Goal: Task Accomplishment & Management: Use online tool/utility

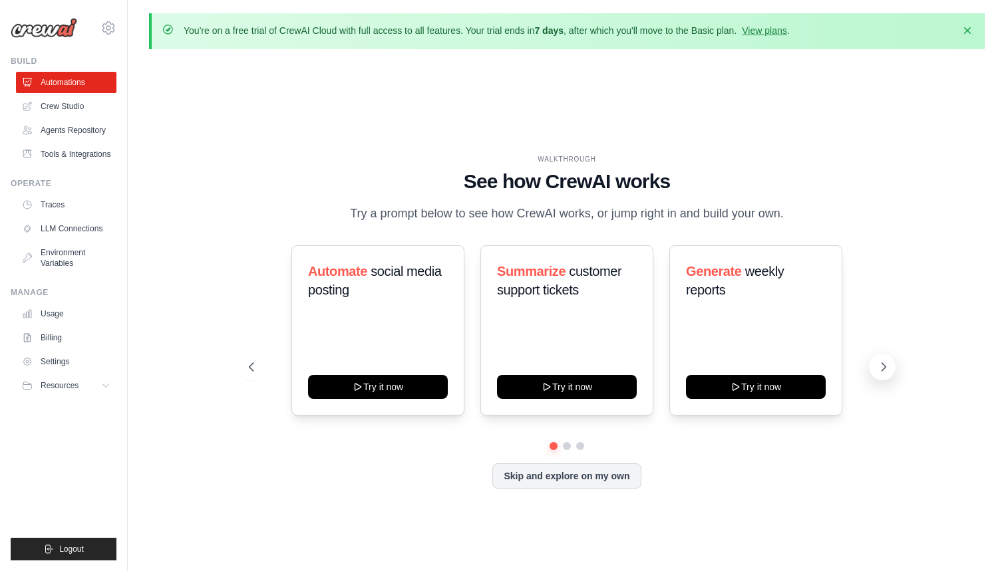
click at [883, 368] on icon at bounding box center [883, 367] width 13 height 13
click at [72, 110] on link "Crew Studio" at bounding box center [67, 106] width 100 height 21
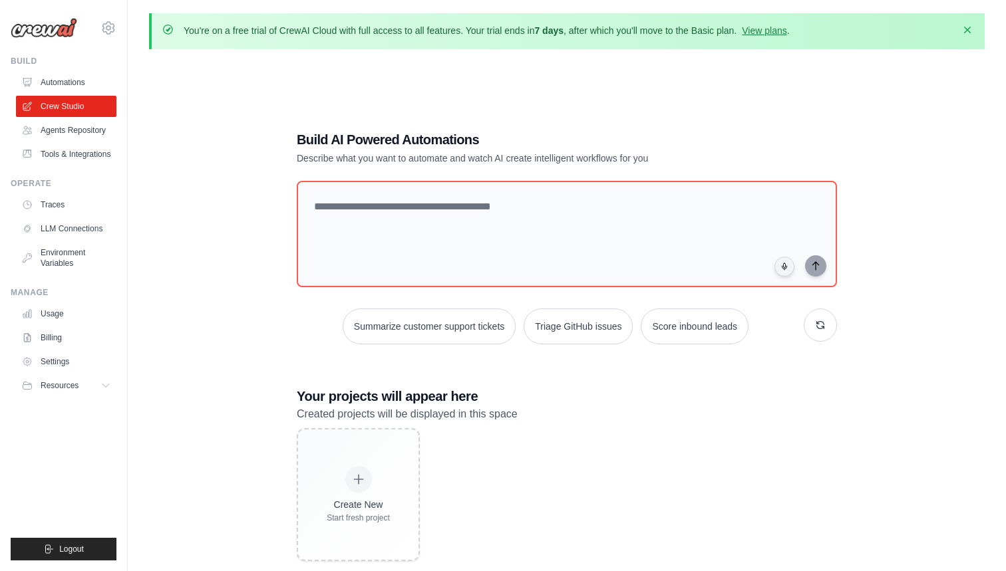
drag, startPoint x: 955, startPoint y: 21, endPoint x: 965, endPoint y: 31, distance: 15.1
click at [965, 31] on icon "button" at bounding box center [967, 29] width 13 height 13
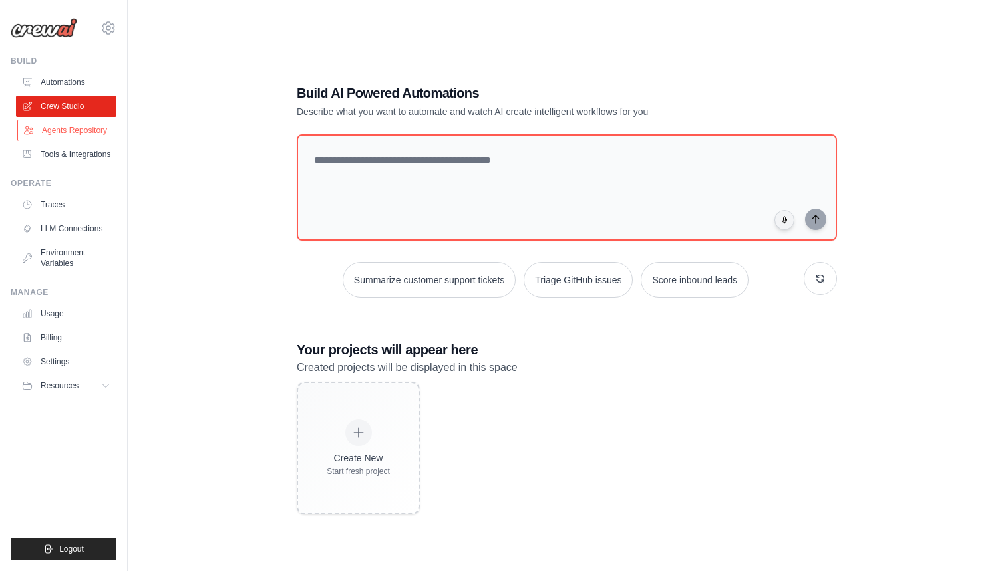
click at [64, 132] on link "Agents Repository" at bounding box center [67, 130] width 100 height 21
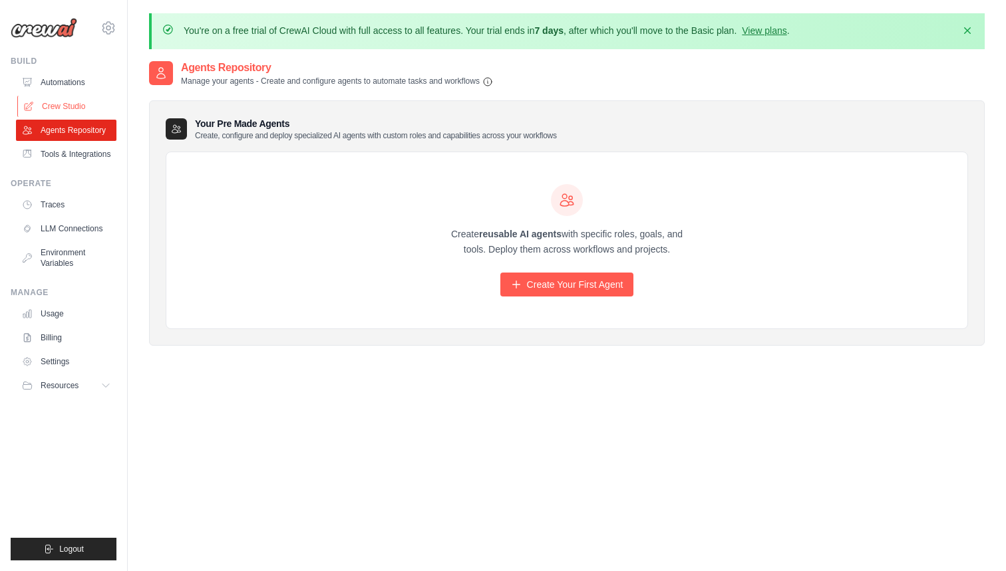
click at [65, 100] on link "Crew Studio" at bounding box center [67, 106] width 100 height 21
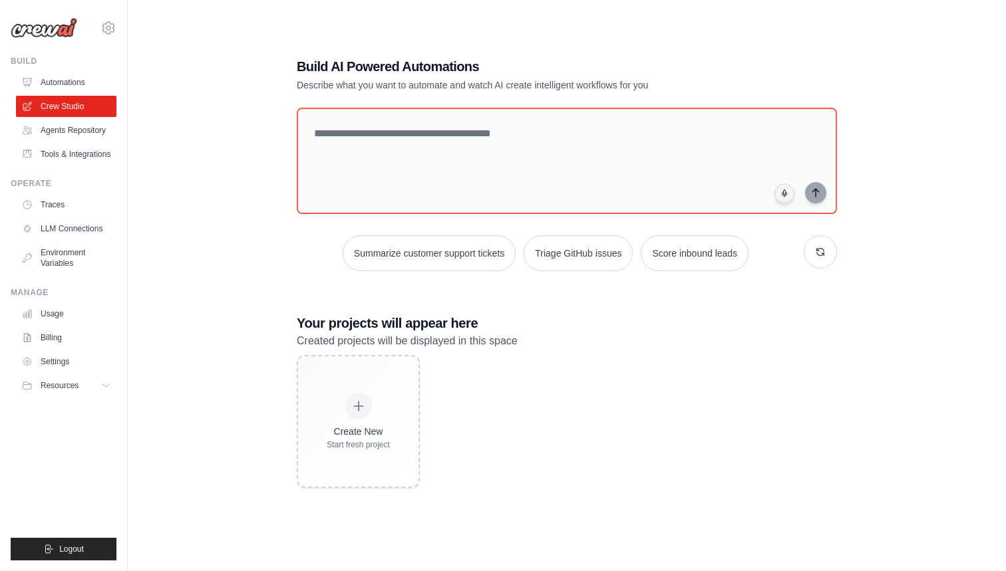
scroll to position [73, 0]
click at [80, 140] on link "Agents Repository" at bounding box center [67, 130] width 100 height 21
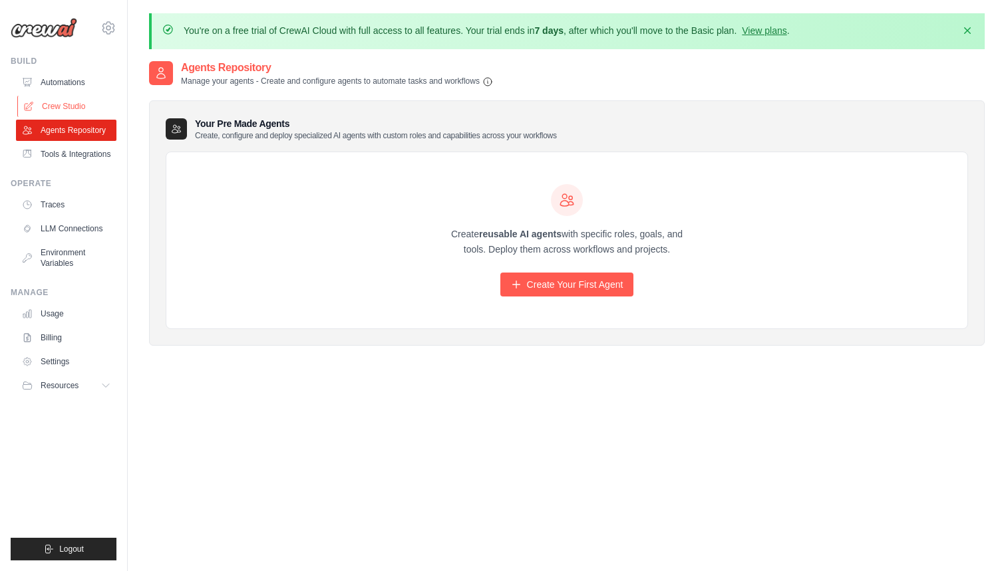
click at [73, 100] on link "Crew Studio" at bounding box center [67, 106] width 100 height 21
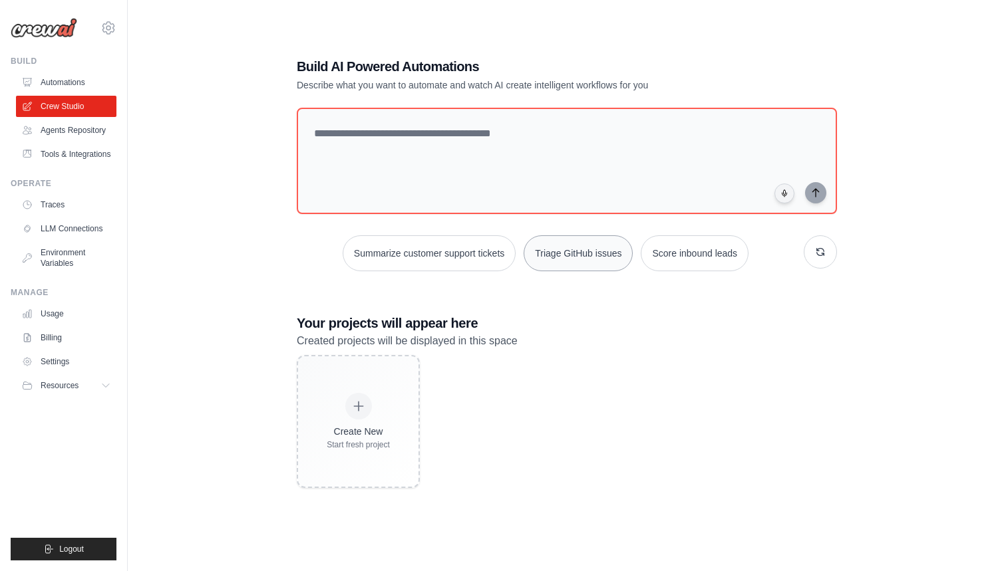
scroll to position [73, 0]
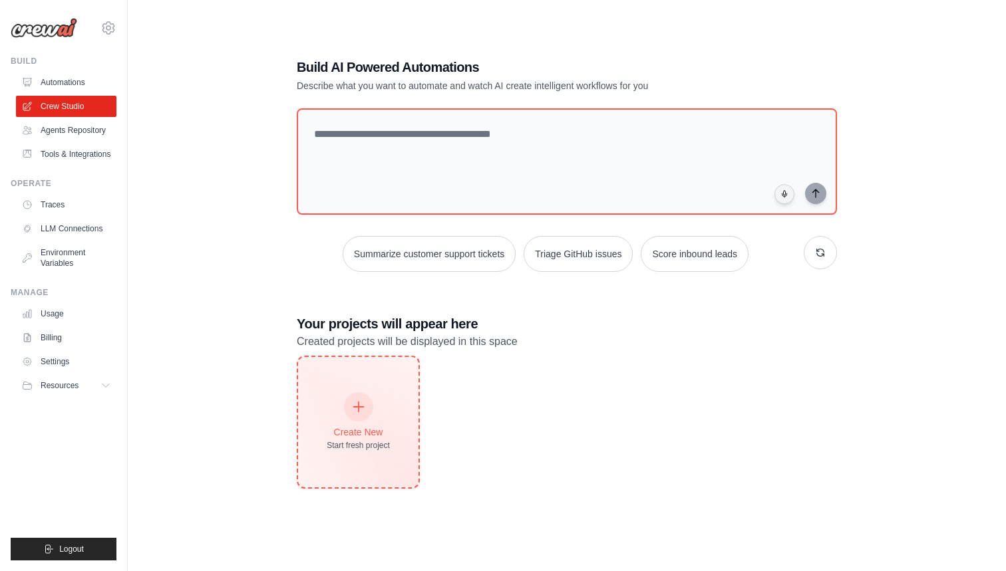
click at [390, 402] on div "Create New Start fresh project" at bounding box center [358, 422] width 120 height 130
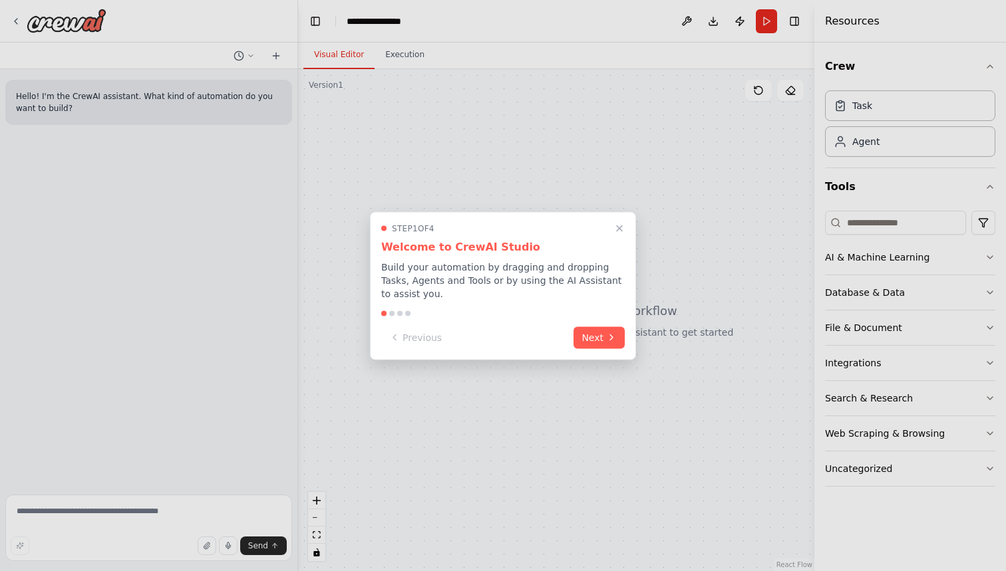
drag, startPoint x: 849, startPoint y: 214, endPoint x: 929, endPoint y: 283, distance: 106.1
click at [929, 283] on div at bounding box center [503, 285] width 1006 height 571
click at [596, 336] on button "Next" at bounding box center [598, 336] width 51 height 22
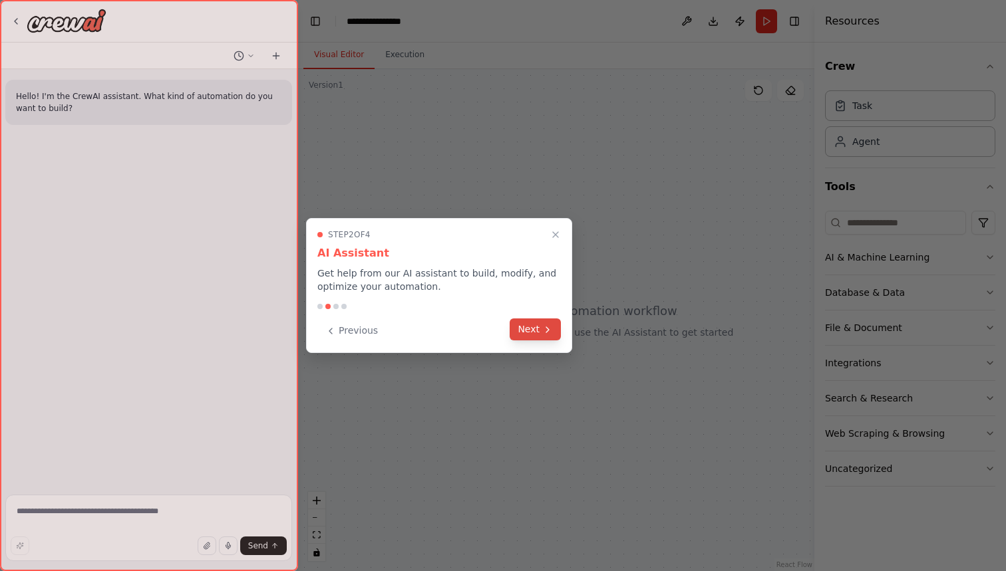
click at [536, 329] on button "Next" at bounding box center [535, 330] width 51 height 22
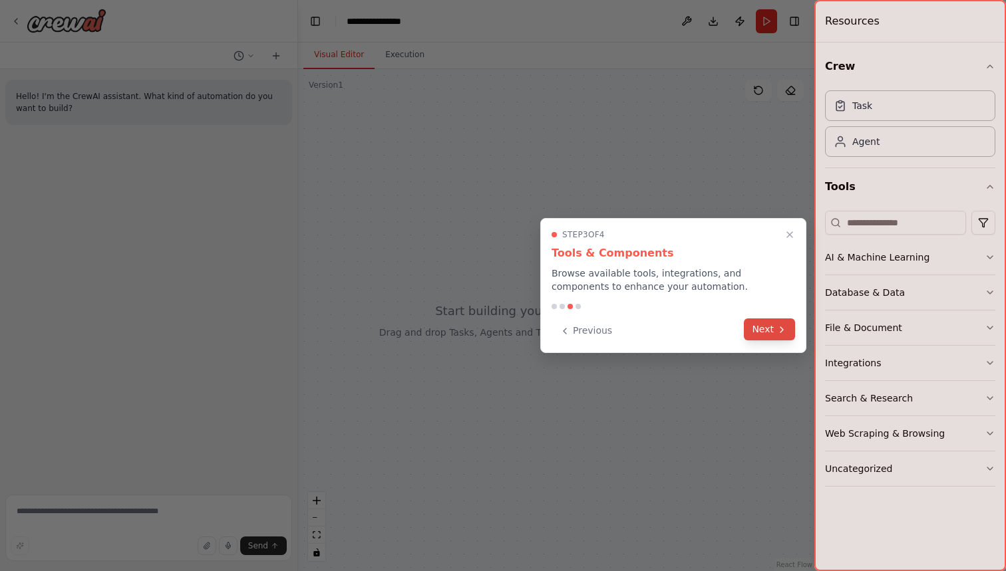
click at [777, 325] on icon at bounding box center [781, 330] width 11 height 11
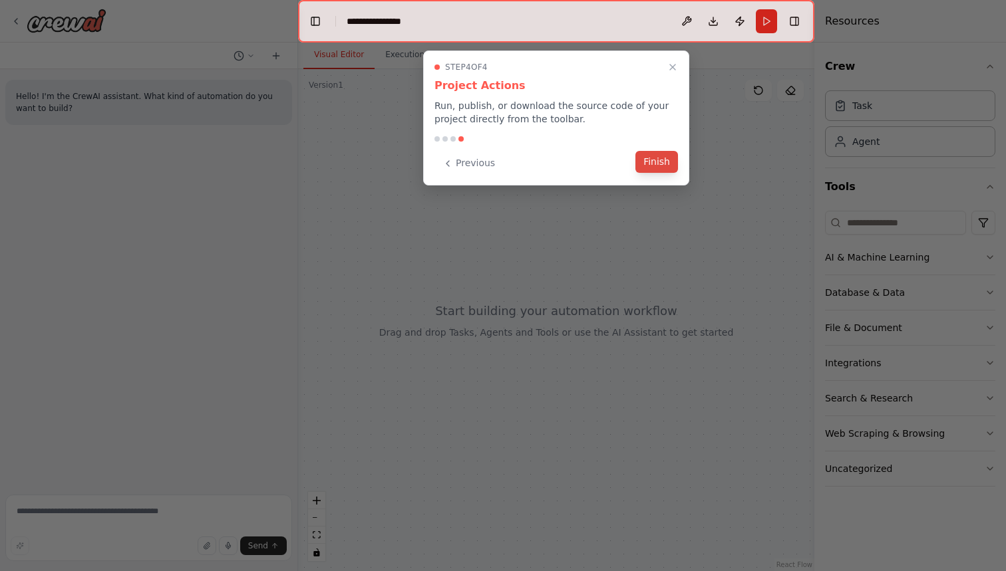
click at [663, 160] on button "Finish" at bounding box center [656, 162] width 43 height 22
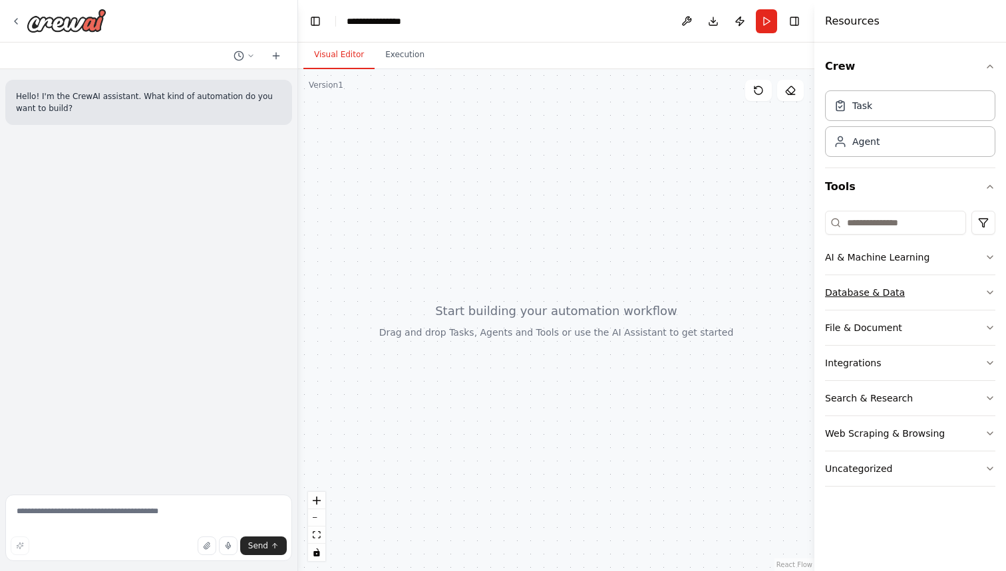
click at [945, 291] on button "Database & Data" at bounding box center [910, 292] width 170 height 35
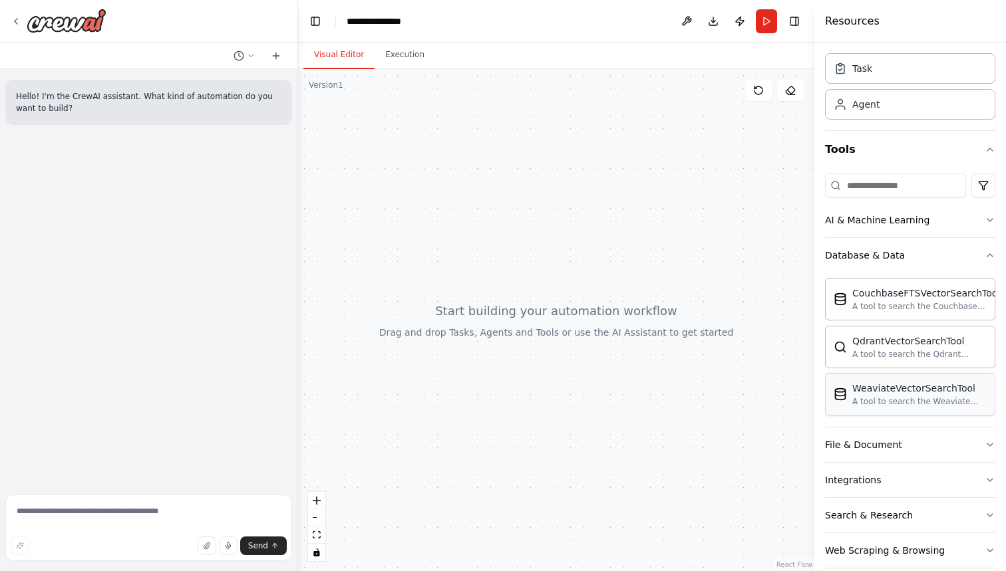
scroll to position [46, 0]
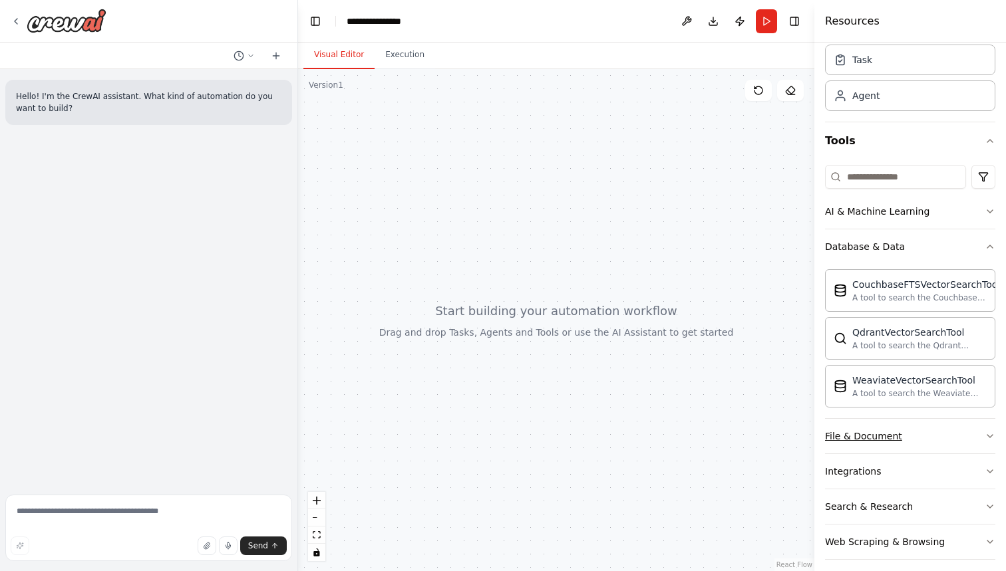
click at [966, 431] on button "File & Document" at bounding box center [910, 436] width 170 height 35
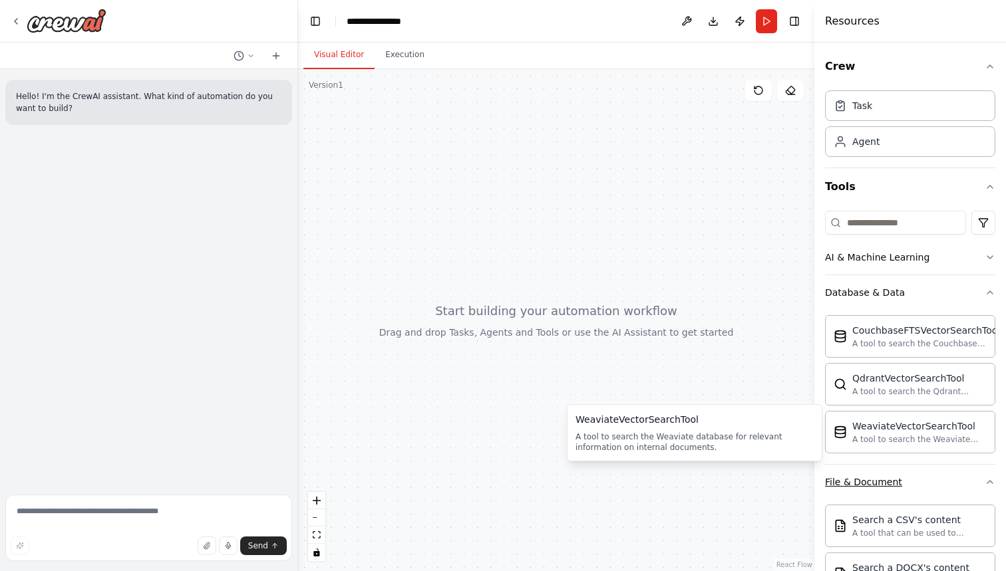
scroll to position [0, 0]
click at [957, 484] on button "File & Document" at bounding box center [910, 482] width 170 height 35
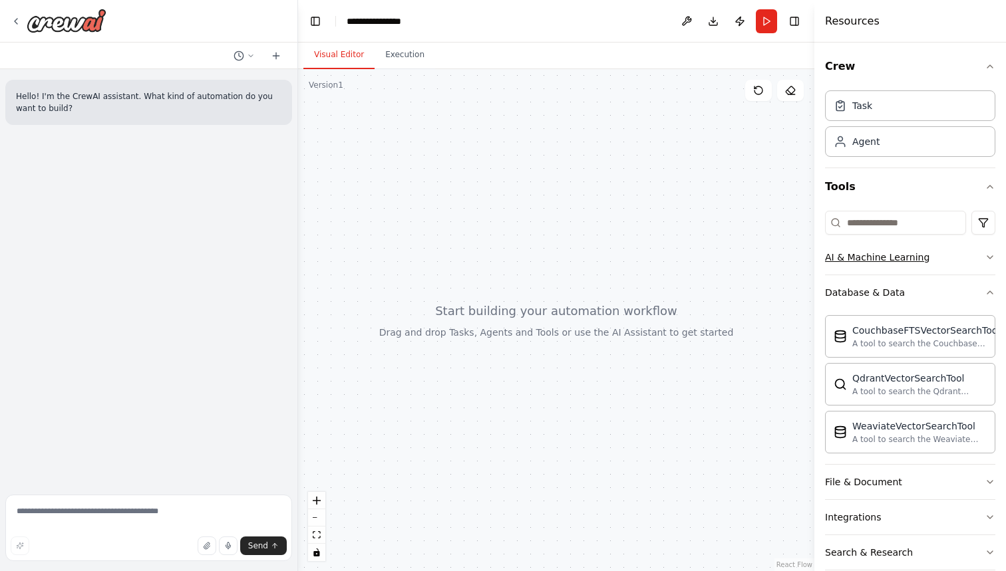
click at [953, 262] on button "AI & Machine Learning" at bounding box center [910, 257] width 170 height 35
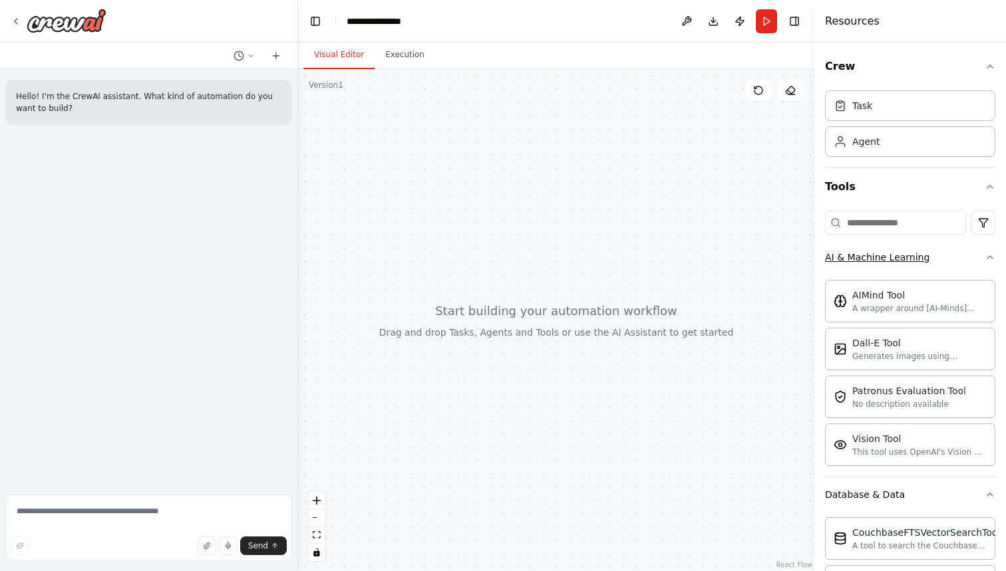
click at [953, 262] on button "AI & Machine Learning" at bounding box center [910, 257] width 170 height 35
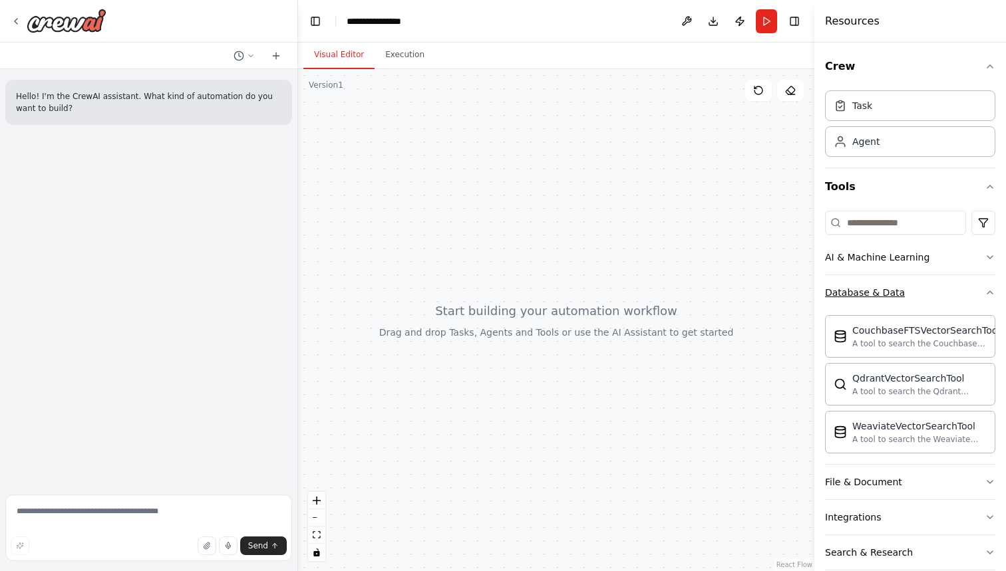
click at [934, 290] on button "Database & Data" at bounding box center [910, 292] width 170 height 35
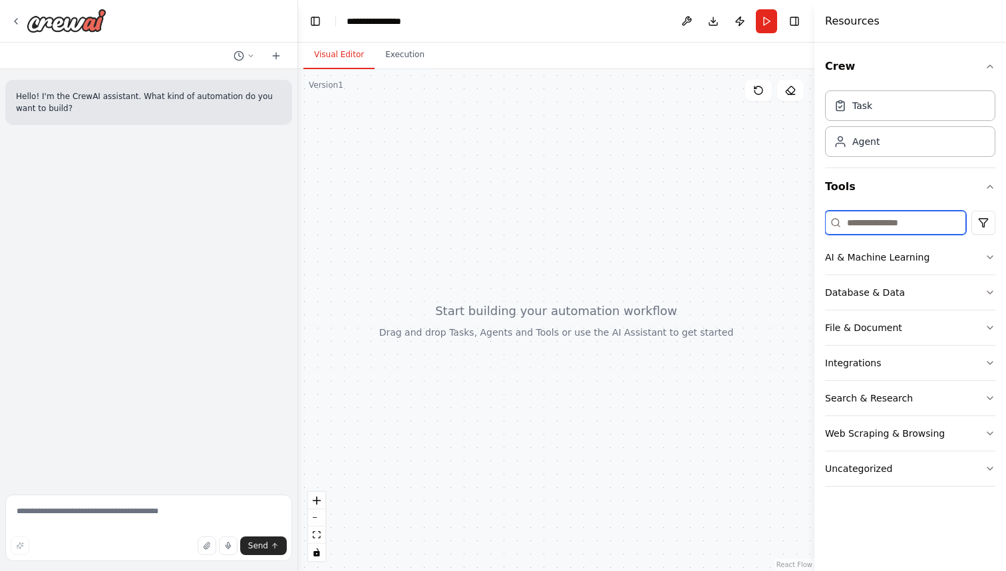
click at [939, 224] on input at bounding box center [895, 223] width 141 height 24
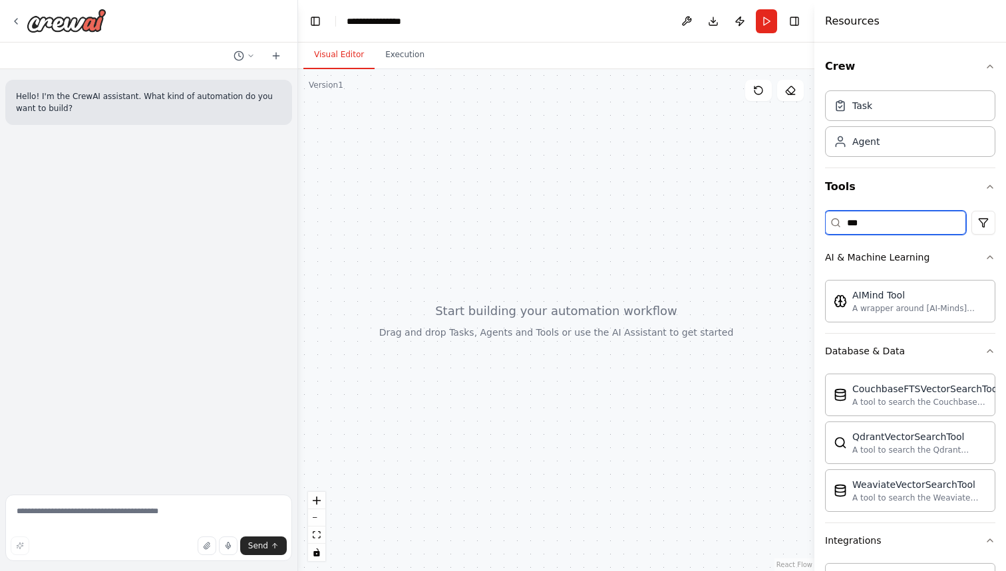
type input "****"
click at [879, 218] on input "****" at bounding box center [895, 223] width 141 height 24
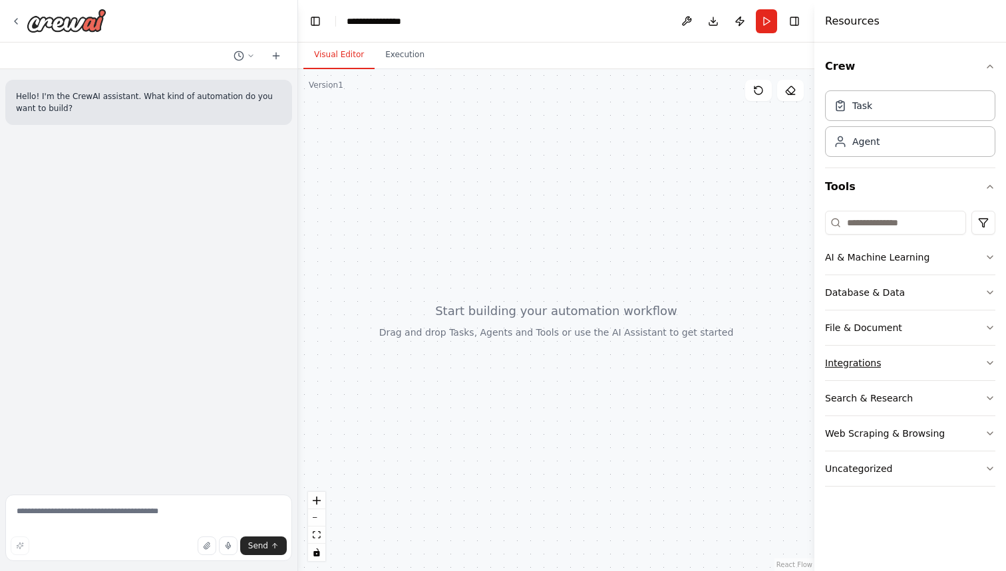
click at [931, 366] on button "Integrations" at bounding box center [910, 363] width 170 height 35
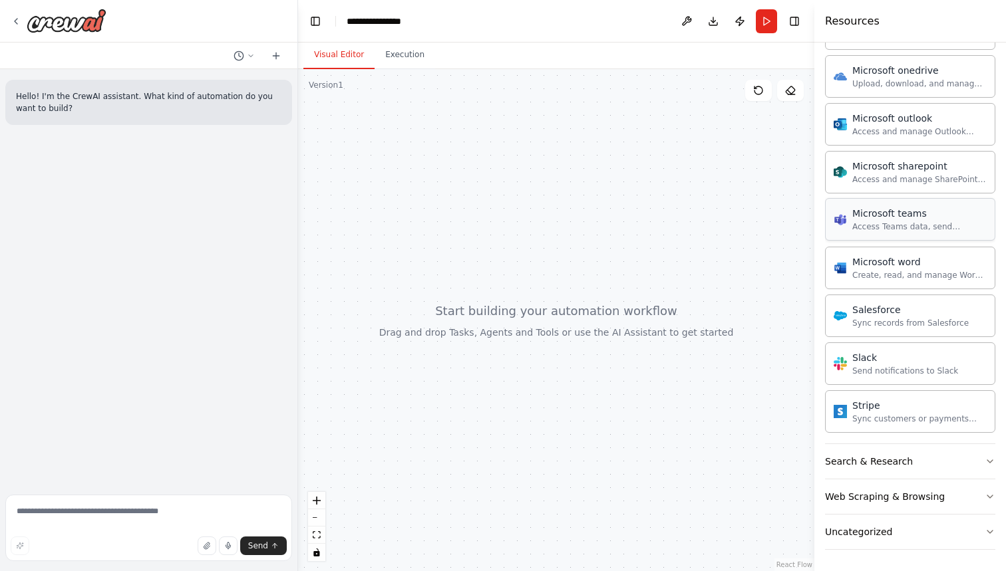
scroll to position [762, 0]
click at [925, 227] on div "Access Teams data, send messages, create meetings, and manage channels." at bounding box center [919, 227] width 134 height 11
click at [886, 218] on div "Microsoft teams" at bounding box center [919, 213] width 134 height 13
click at [897, 220] on div "Microsoft teams" at bounding box center [919, 213] width 134 height 13
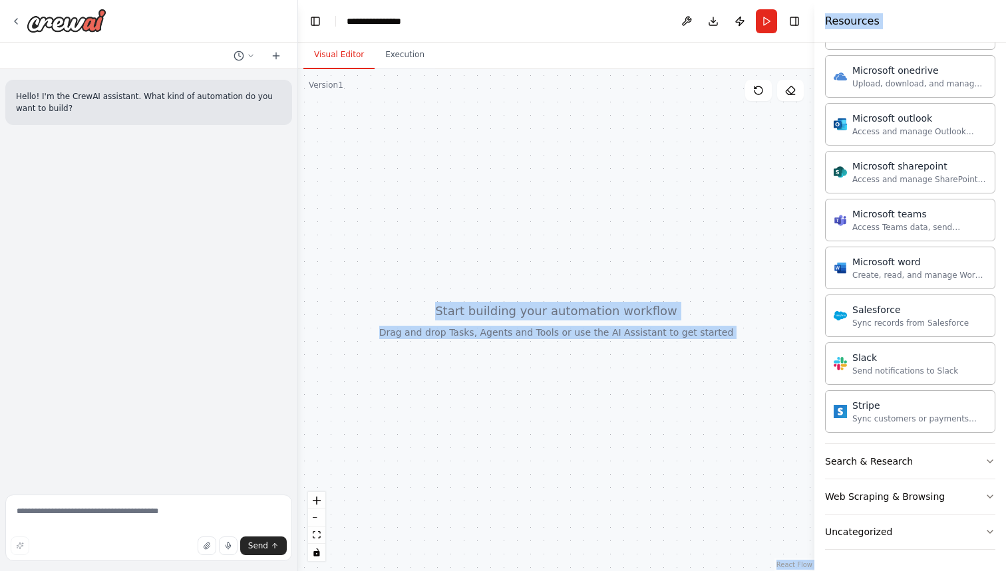
drag, startPoint x: 897, startPoint y: 220, endPoint x: 644, endPoint y: 225, distance: 252.9
click at [642, 225] on div "**********" at bounding box center [503, 285] width 1006 height 571
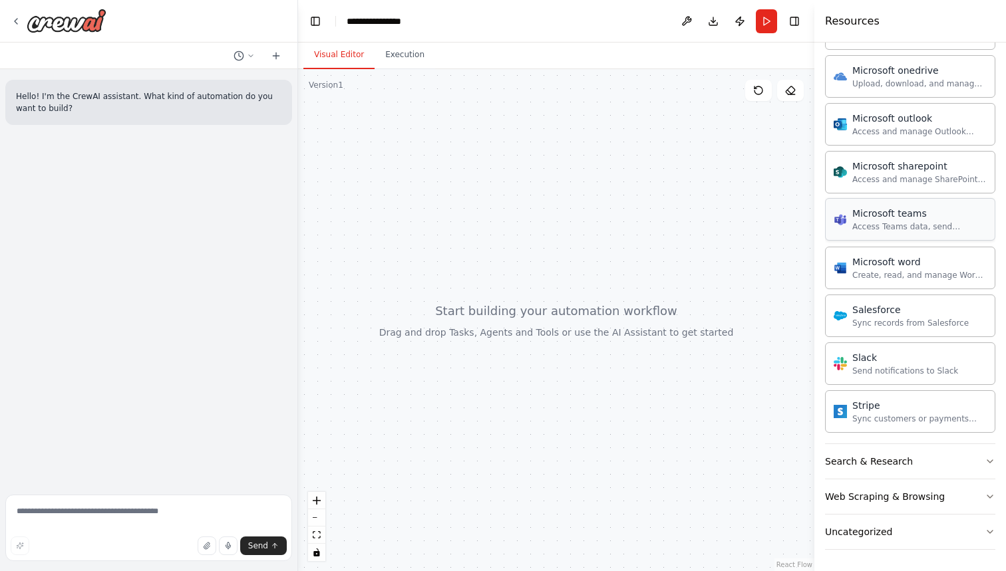
click at [939, 238] on div "Microsoft teams Access Teams data, send messages, create meetings, and manage c…" at bounding box center [910, 219] width 170 height 43
click at [874, 220] on div "Microsoft teams" at bounding box center [919, 213] width 134 height 13
click at [910, 262] on div "Microsoft word" at bounding box center [919, 261] width 134 height 13
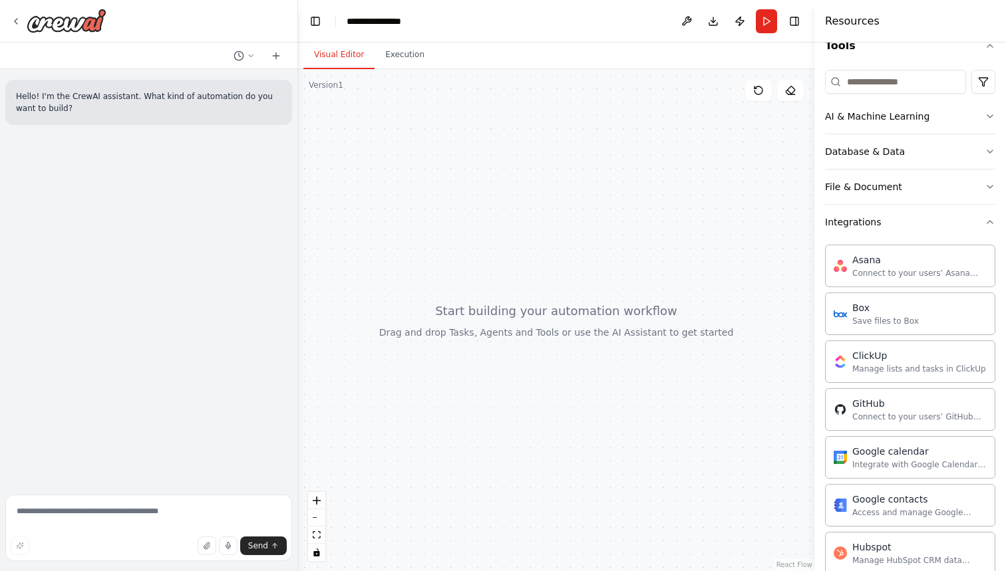
scroll to position [0, 0]
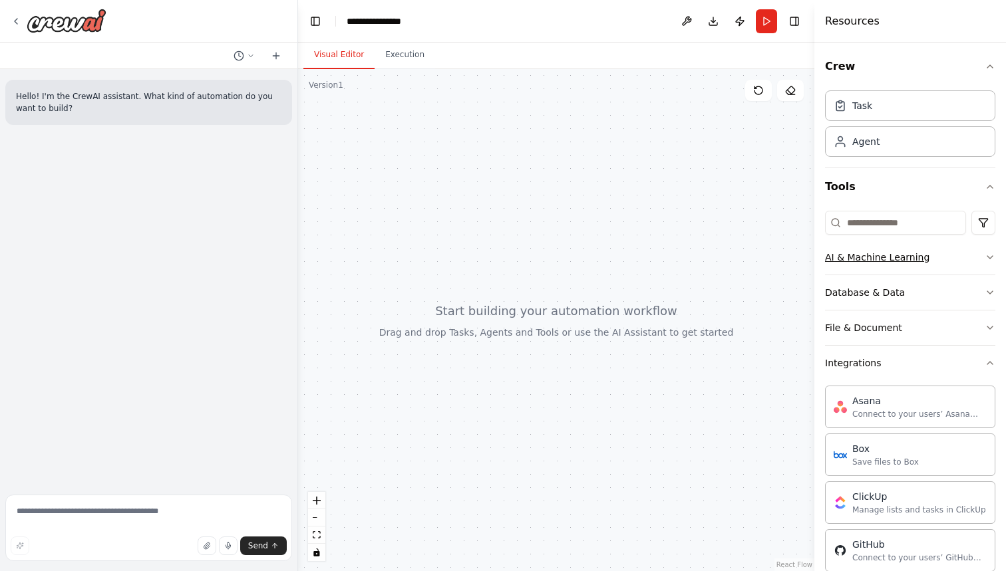
click at [971, 256] on button "AI & Machine Learning" at bounding box center [910, 257] width 170 height 35
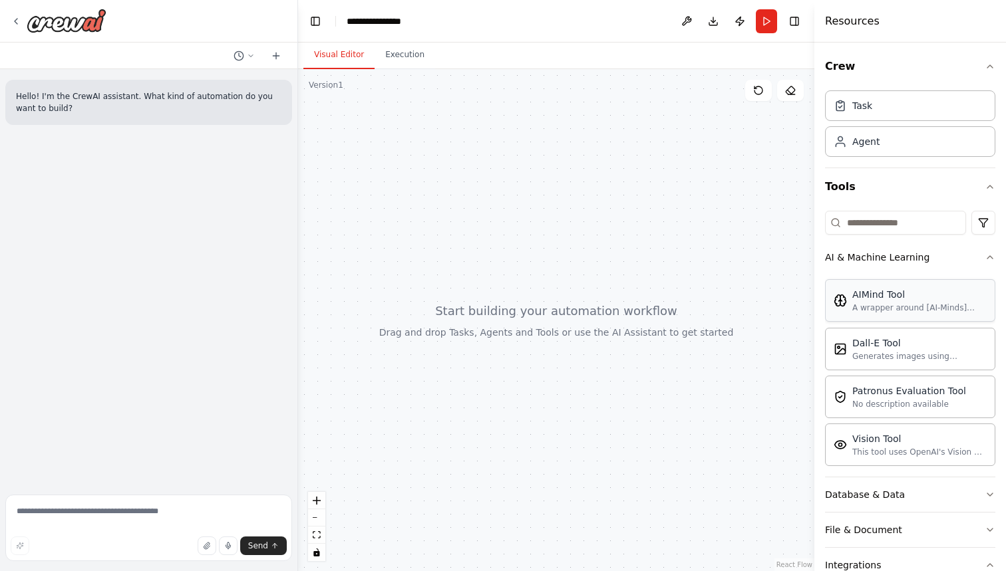
click at [891, 298] on div "AIMind Tool" at bounding box center [919, 294] width 134 height 13
click at [526, 343] on div at bounding box center [556, 320] width 516 height 502
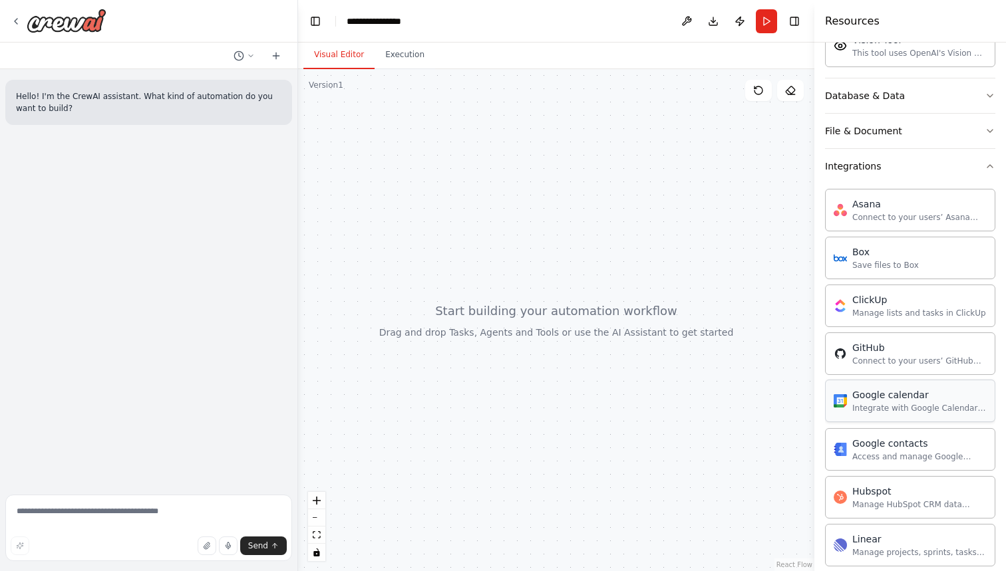
scroll to position [410, 0]
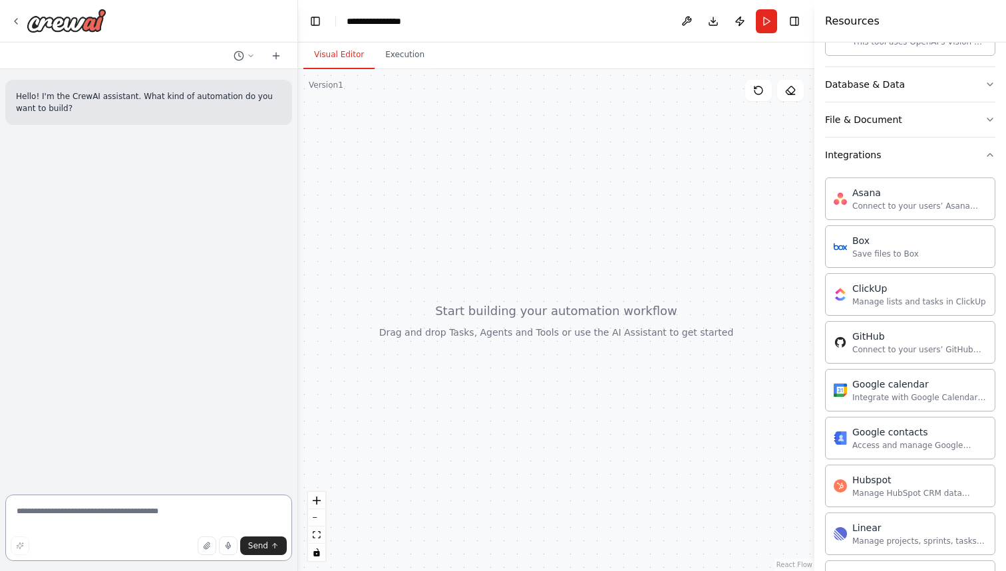
click at [115, 503] on textarea at bounding box center [148, 528] width 287 height 67
type textarea "**********"
click at [267, 551] on span "Send" at bounding box center [258, 546] width 20 height 11
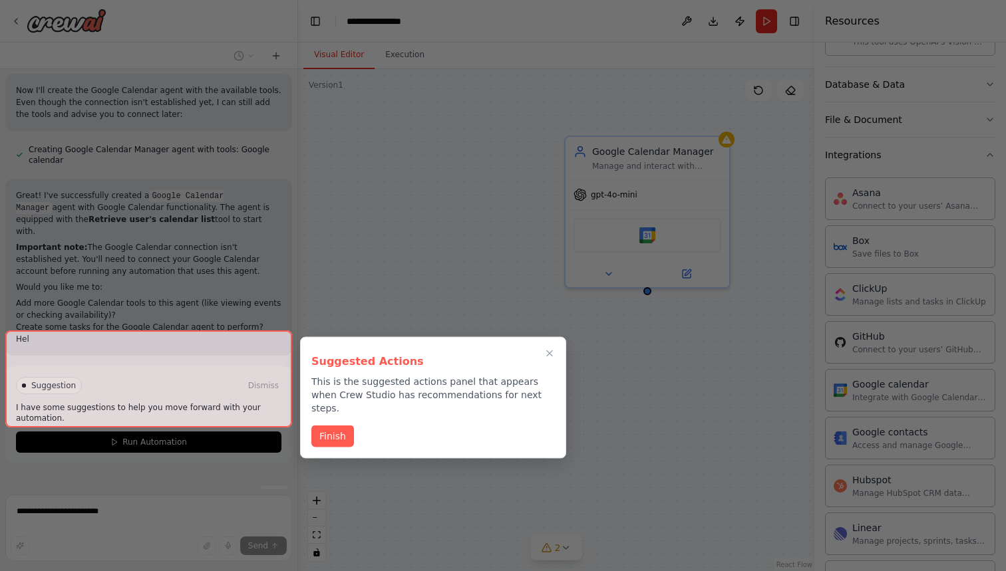
scroll to position [478, 0]
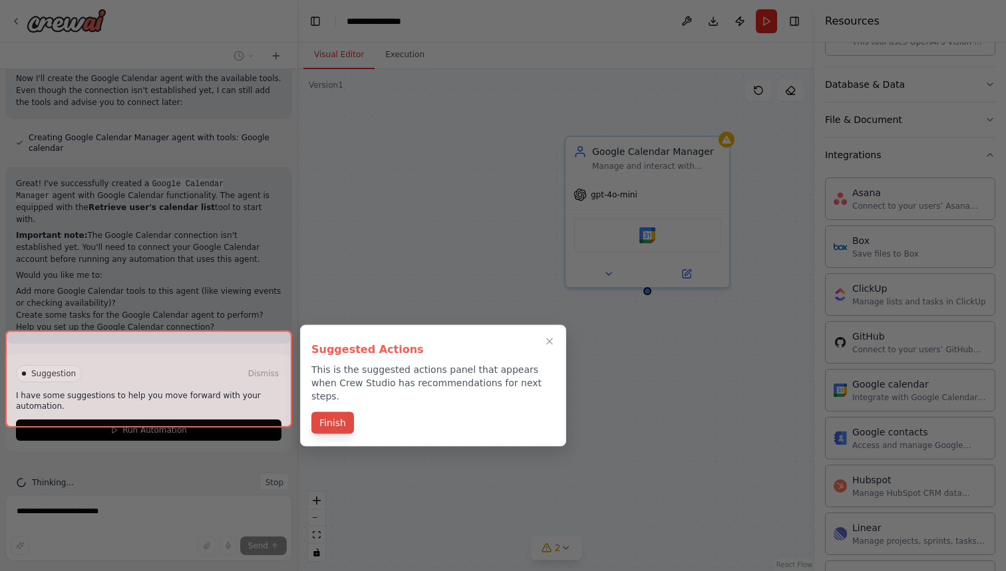
click at [345, 412] on button "Finish" at bounding box center [332, 423] width 43 height 22
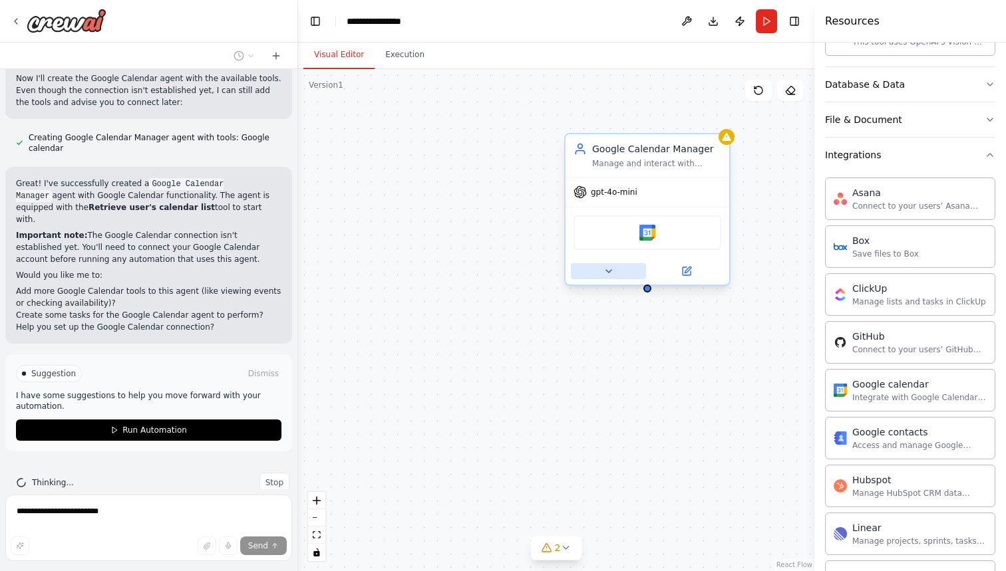
click at [615, 268] on button at bounding box center [608, 271] width 75 height 16
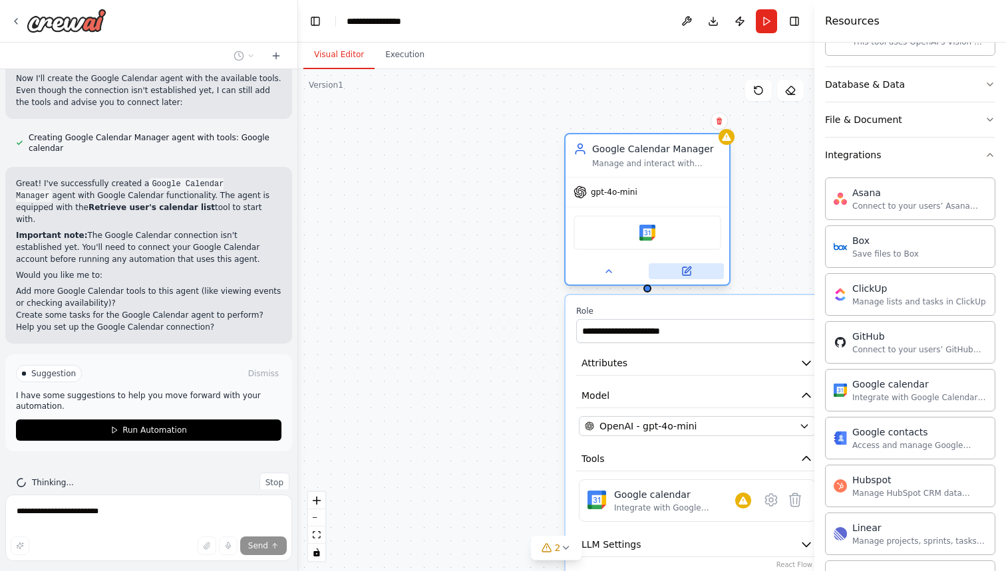
drag, startPoint x: 631, startPoint y: 420, endPoint x: 694, endPoint y: 270, distance: 162.2
click at [694, 270] on button at bounding box center [686, 271] width 75 height 16
click at [695, 275] on button at bounding box center [686, 271] width 75 height 16
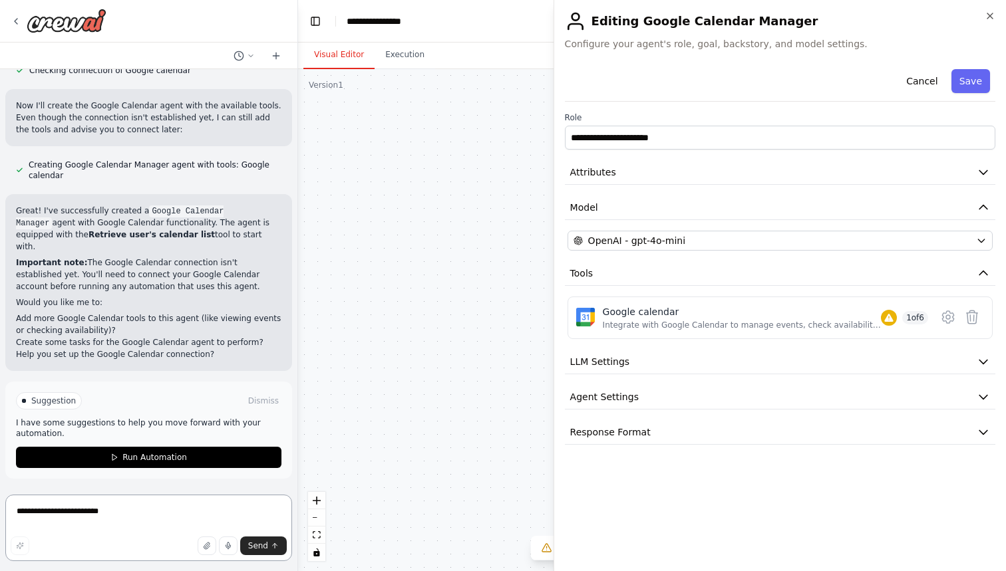
scroll to position [426, 0]
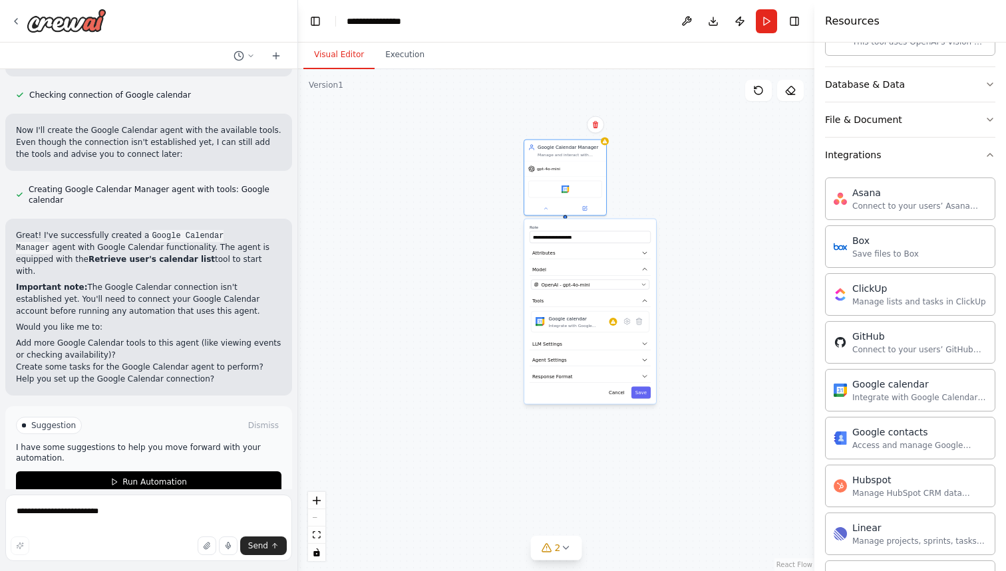
drag, startPoint x: 700, startPoint y: 438, endPoint x: 682, endPoint y: 221, distance: 217.6
click at [682, 221] on div "**********" at bounding box center [556, 320] width 516 height 502
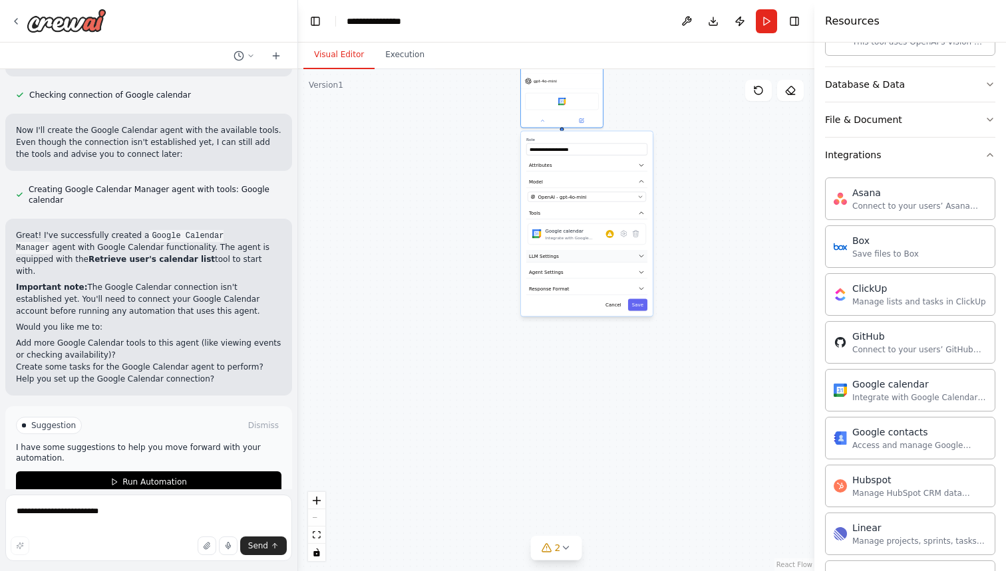
click at [645, 255] on button "LLM Settings" at bounding box center [586, 256] width 121 height 13
click at [644, 255] on button "LLM Settings" at bounding box center [586, 256] width 121 height 13
click at [613, 328] on div "**********" at bounding box center [587, 248] width 132 height 232
click at [625, 314] on button "Agent Settings" at bounding box center [586, 319] width 121 height 13
click at [696, 459] on div "**********" at bounding box center [556, 320] width 516 height 502
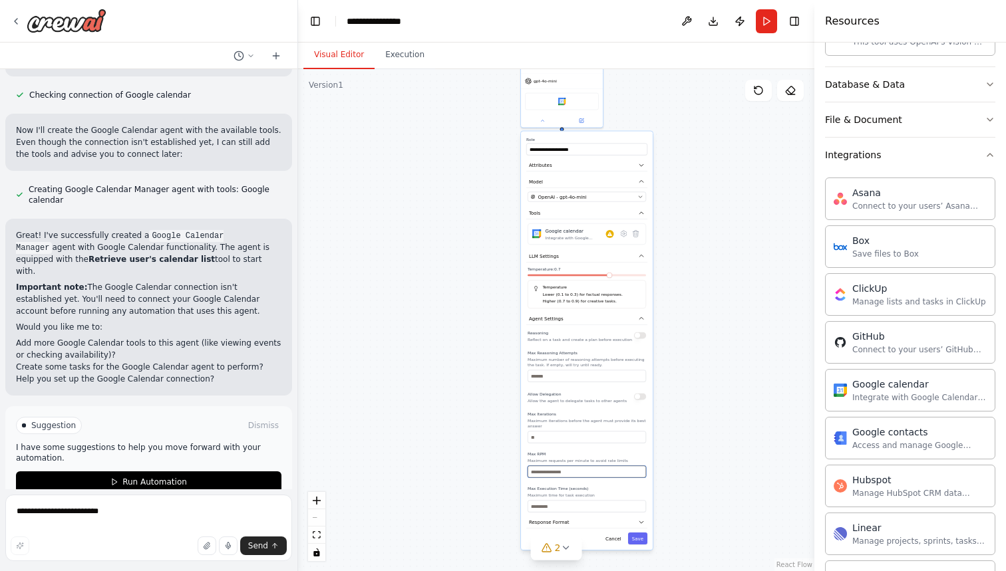
click at [605, 472] on input "number" at bounding box center [587, 472] width 118 height 12
click at [597, 198] on div "OpenAI - gpt-4o-mini" at bounding box center [583, 197] width 104 height 7
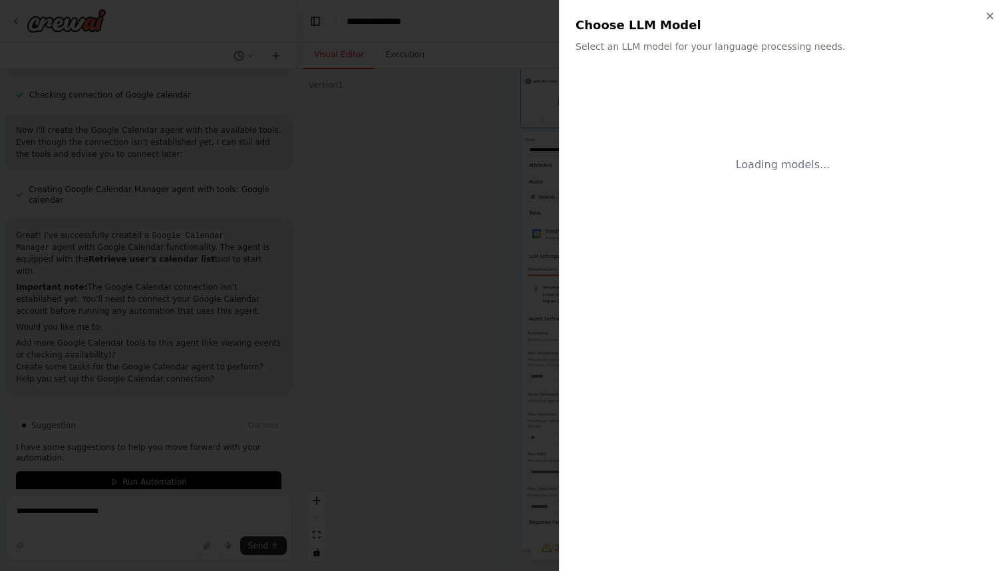
click at [480, 224] on div at bounding box center [503, 285] width 1006 height 571
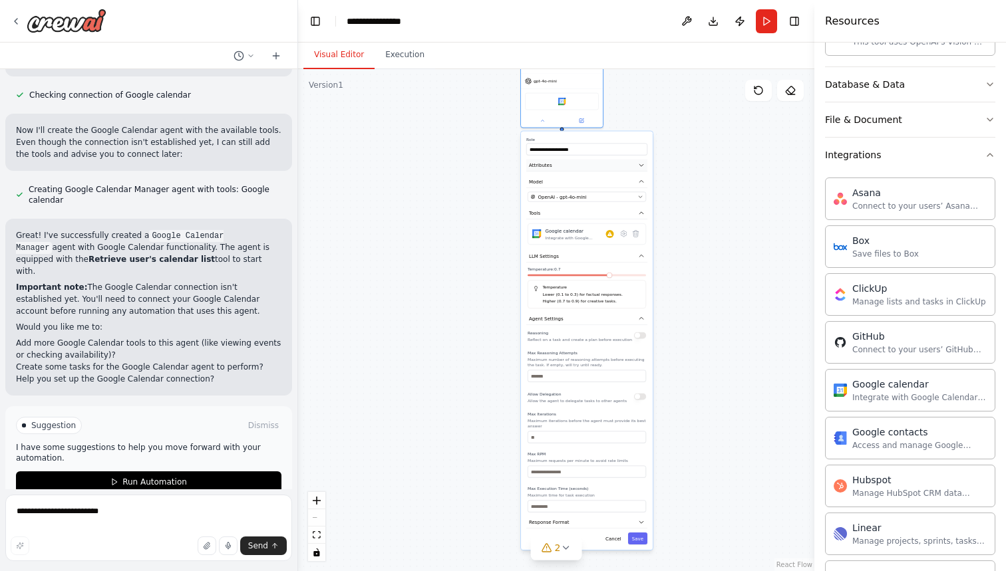
click at [601, 167] on button "Attributes" at bounding box center [586, 166] width 121 height 13
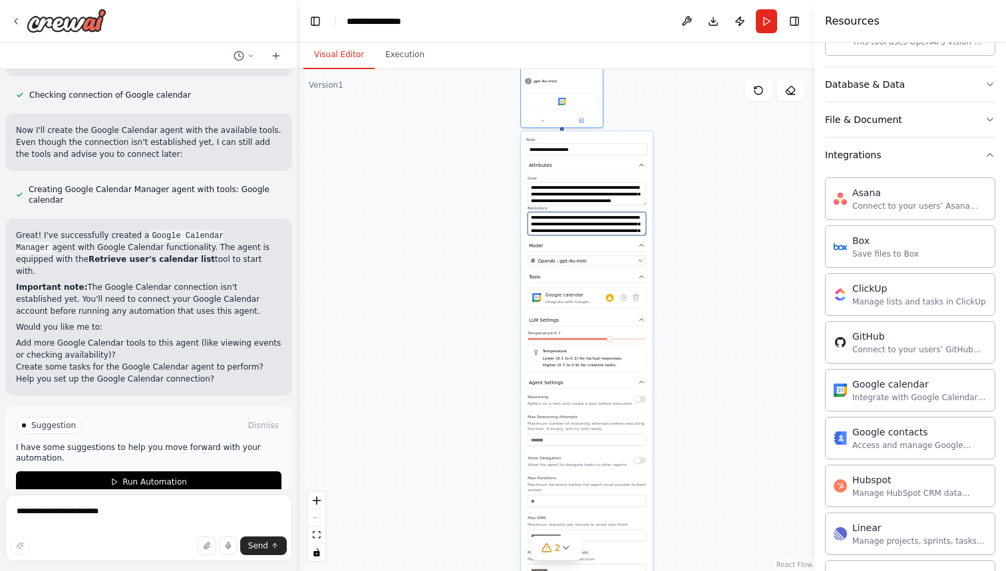
click at [597, 218] on textarea "**********" at bounding box center [587, 223] width 118 height 23
drag, startPoint x: 534, startPoint y: 220, endPoint x: 629, endPoint y: 268, distance: 106.8
click at [629, 268] on div "**********" at bounding box center [587, 373] width 132 height 483
click at [723, 254] on div "**********" at bounding box center [556, 320] width 516 height 502
